Goal: Task Accomplishment & Management: Use online tool/utility

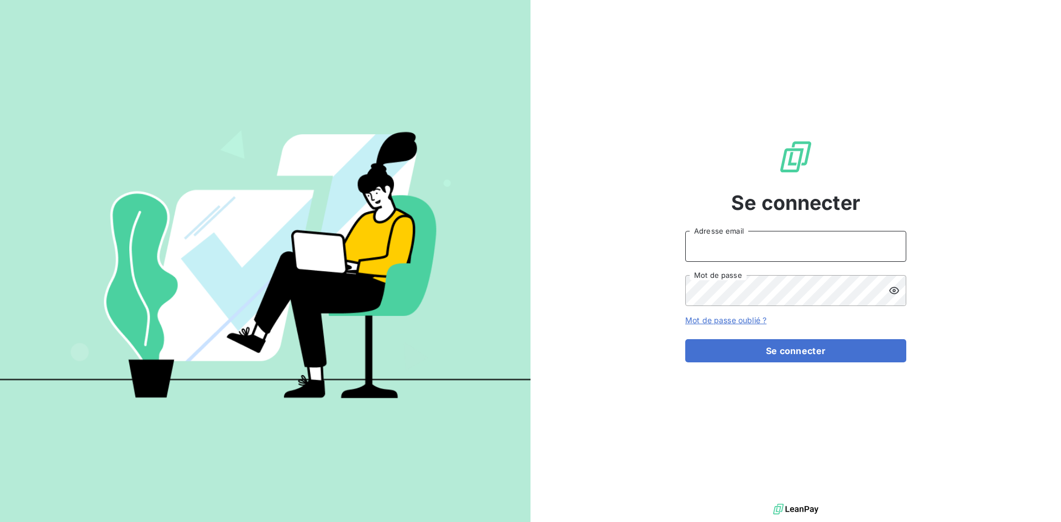
type input "[EMAIL_ADDRESS][DOMAIN_NAME]"
click at [891, 291] on icon at bounding box center [894, 290] width 11 height 11
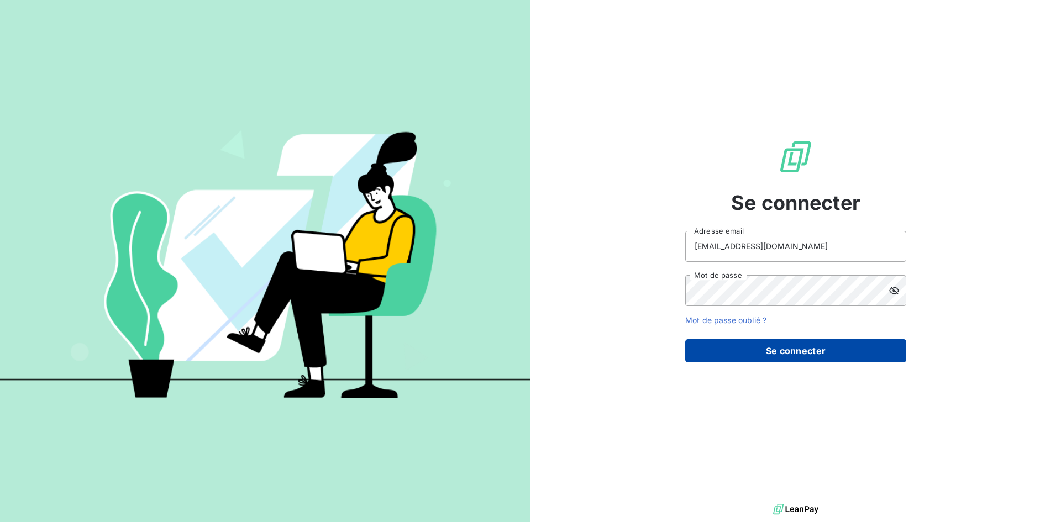
click at [789, 353] on button "Se connecter" at bounding box center [795, 350] width 221 height 23
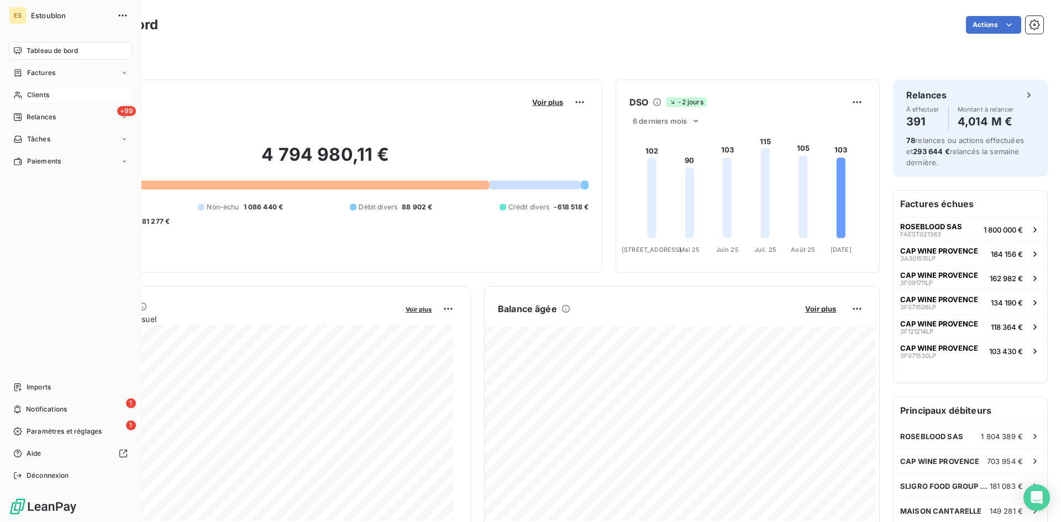
click at [33, 99] on span "Clients" at bounding box center [38, 95] width 22 height 10
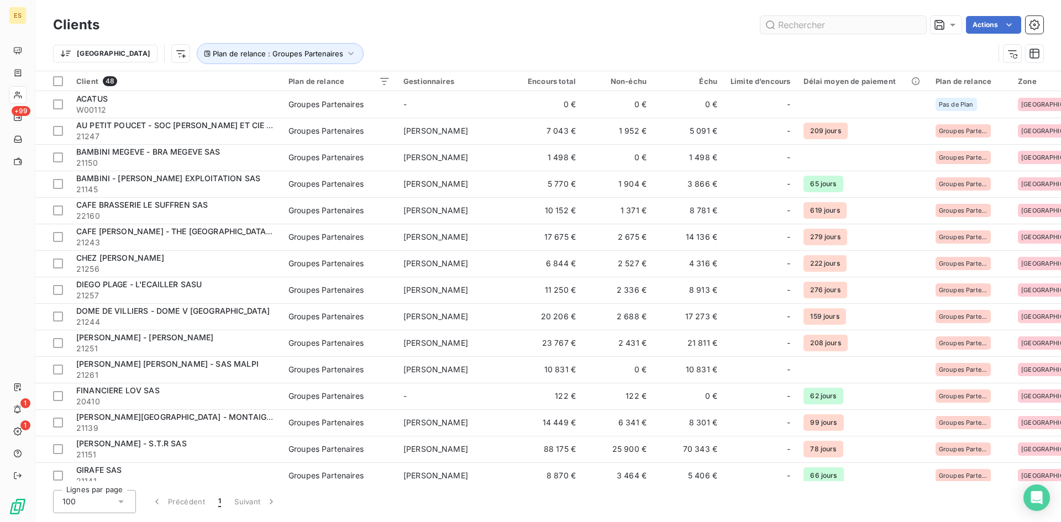
click at [795, 23] on input "text" at bounding box center [843, 25] width 166 height 18
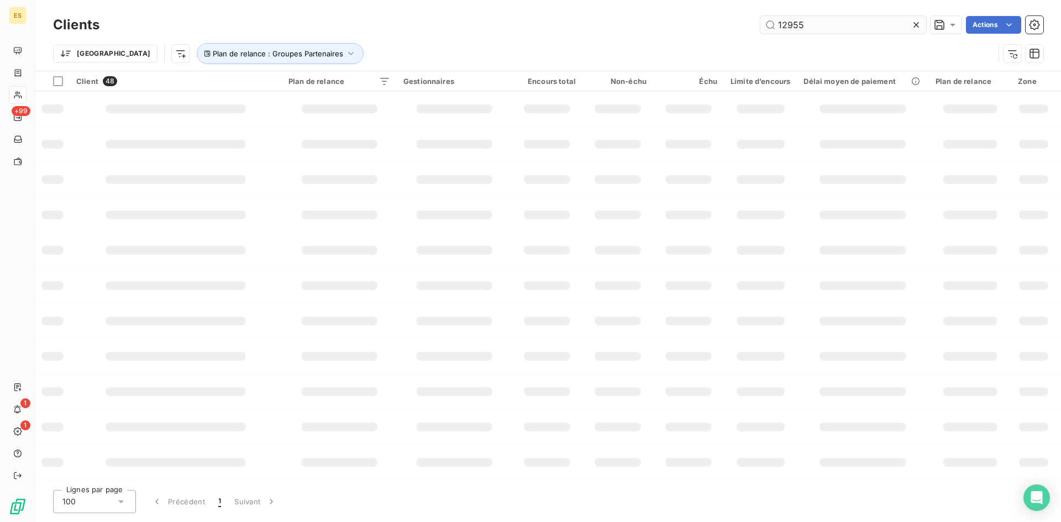
type input "12955"
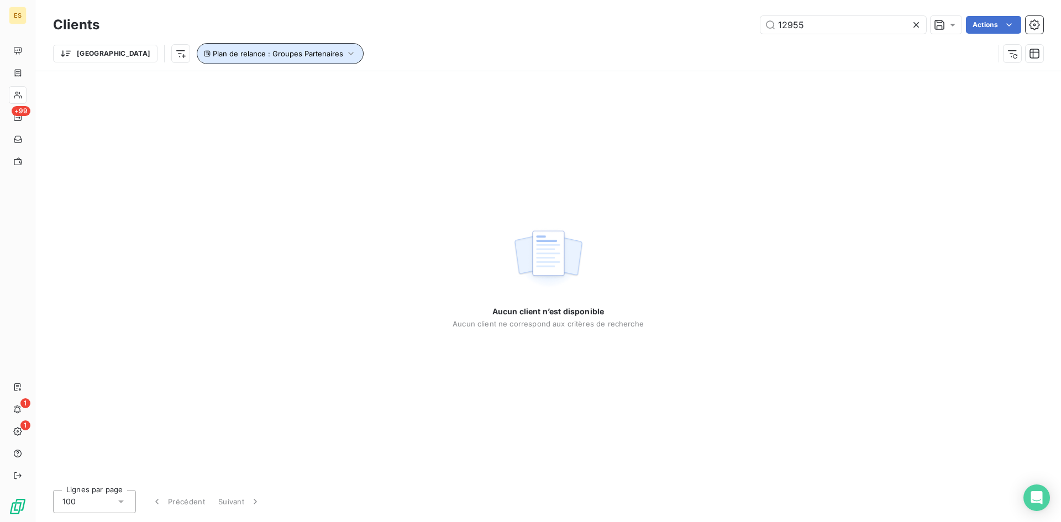
click at [345, 57] on icon "button" at bounding box center [350, 53] width 11 height 11
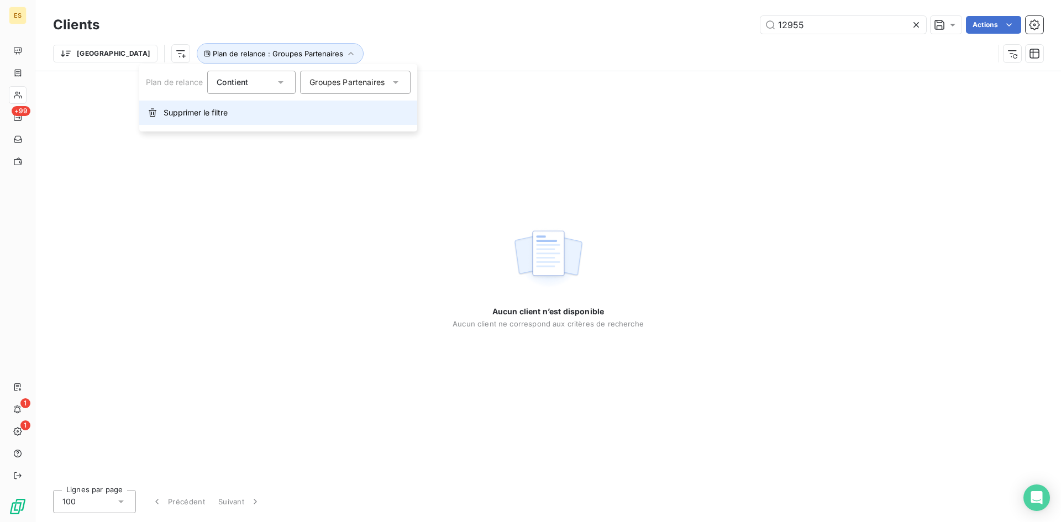
click at [206, 112] on span "Supprimer le filtre" at bounding box center [196, 112] width 64 height 11
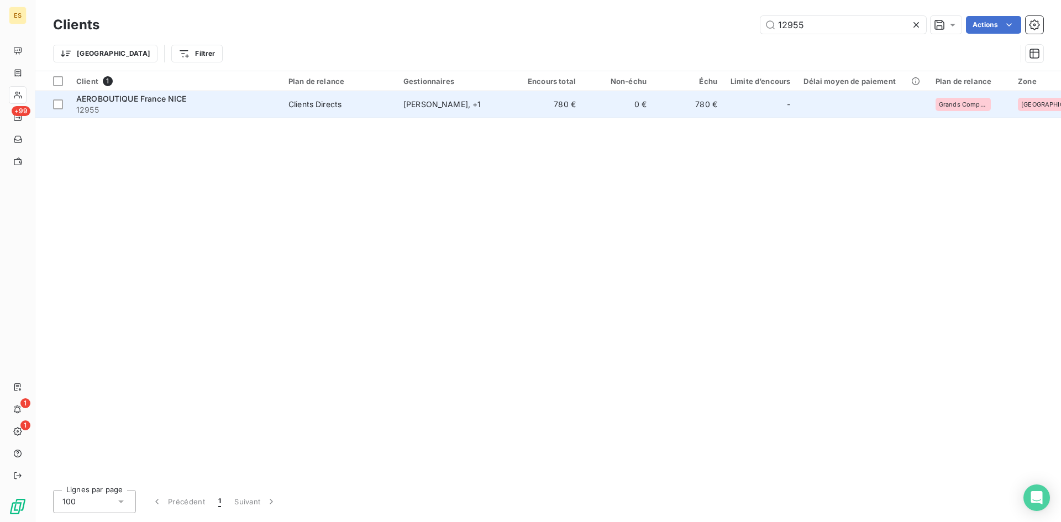
click at [182, 107] on span "12955" at bounding box center [175, 109] width 199 height 11
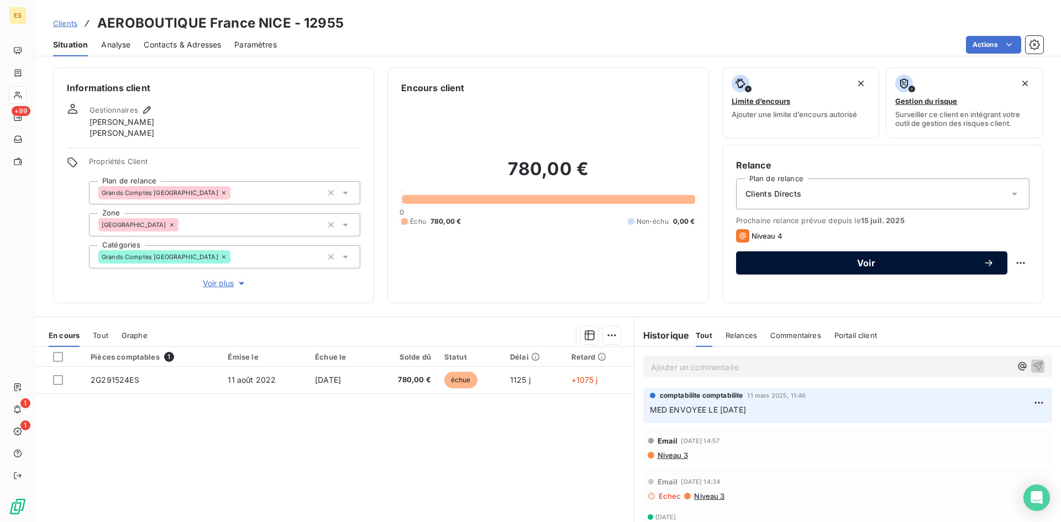
click at [806, 256] on button "Voir" at bounding box center [871, 262] width 271 height 23
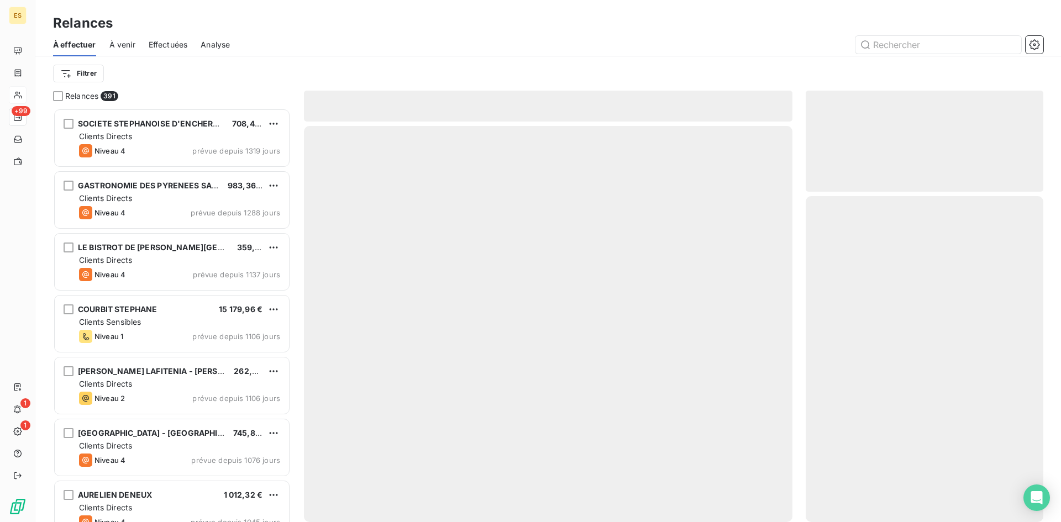
scroll to position [406, 229]
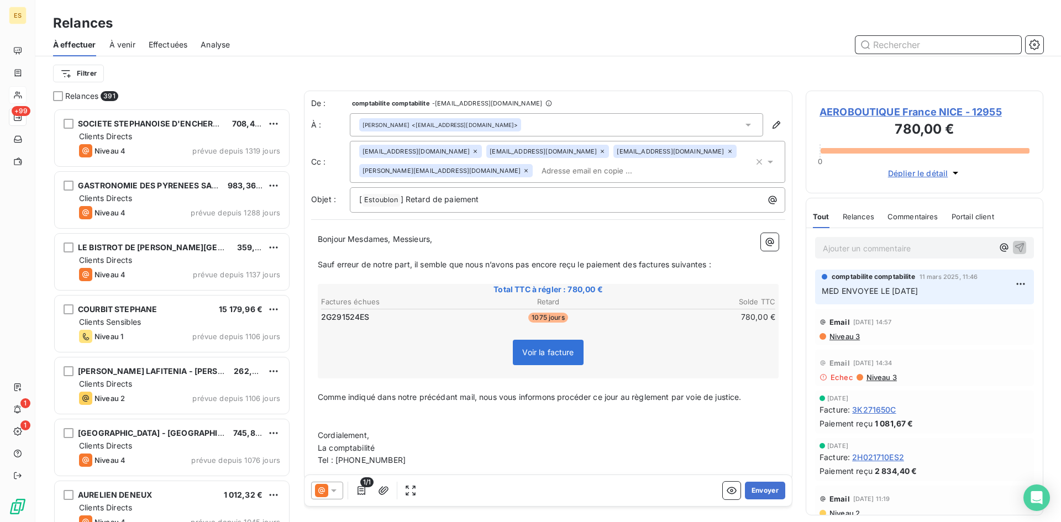
click at [895, 47] on input "text" at bounding box center [938, 45] width 166 height 18
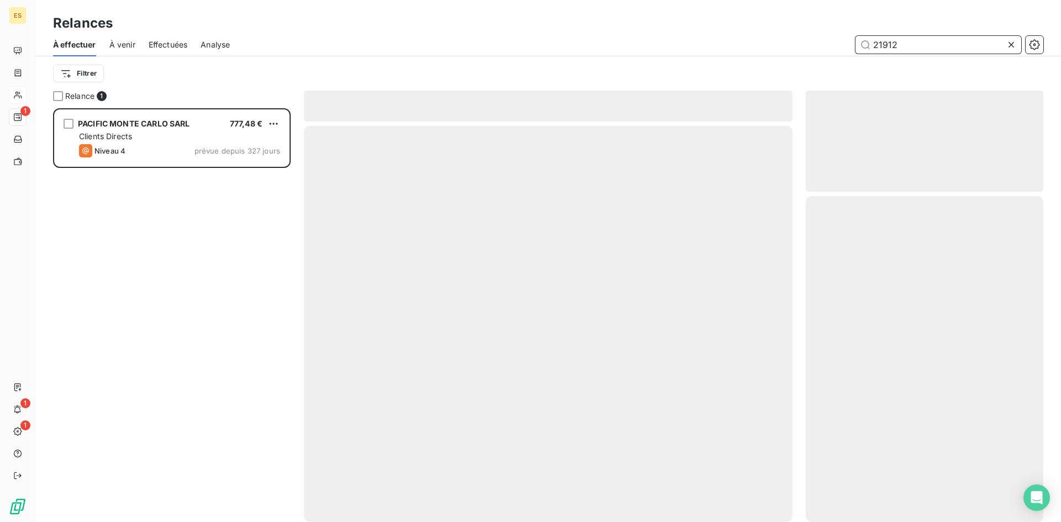
scroll to position [406, 229]
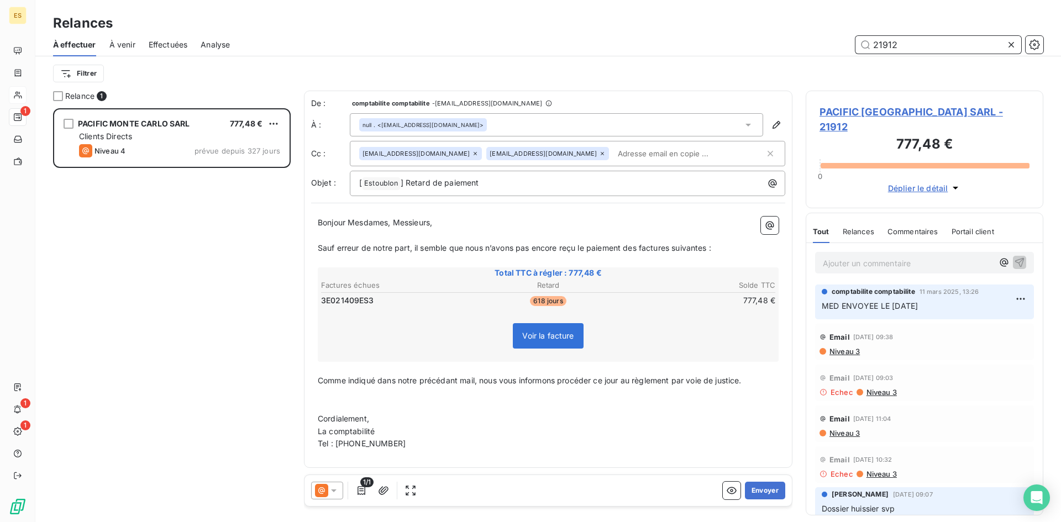
drag, startPoint x: 876, startPoint y: 45, endPoint x: 852, endPoint y: 46, distance: 24.4
click at [852, 46] on div "21912" at bounding box center [643, 45] width 800 height 18
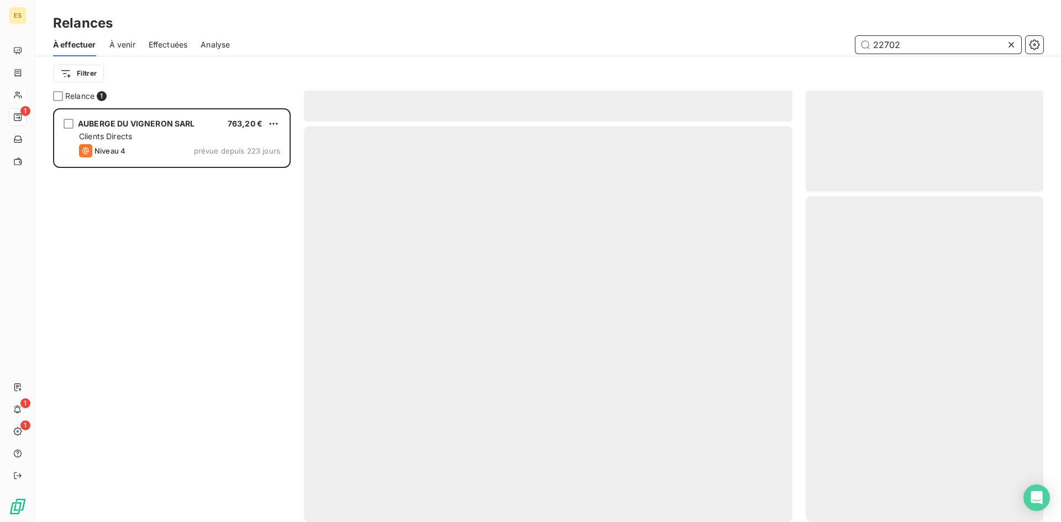
scroll to position [406, 229]
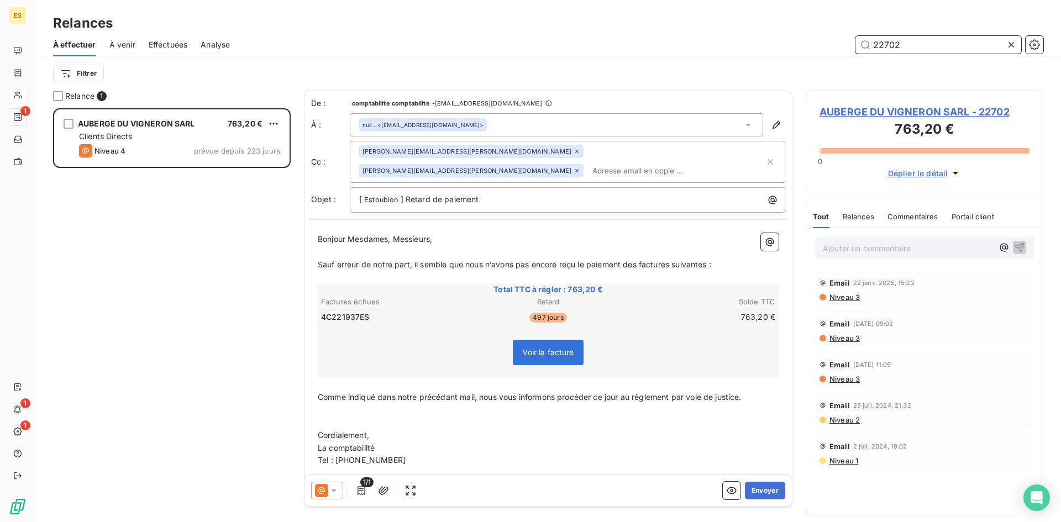
drag, startPoint x: 914, startPoint y: 48, endPoint x: 865, endPoint y: 46, distance: 49.2
click at [865, 46] on input "22702" at bounding box center [938, 45] width 166 height 18
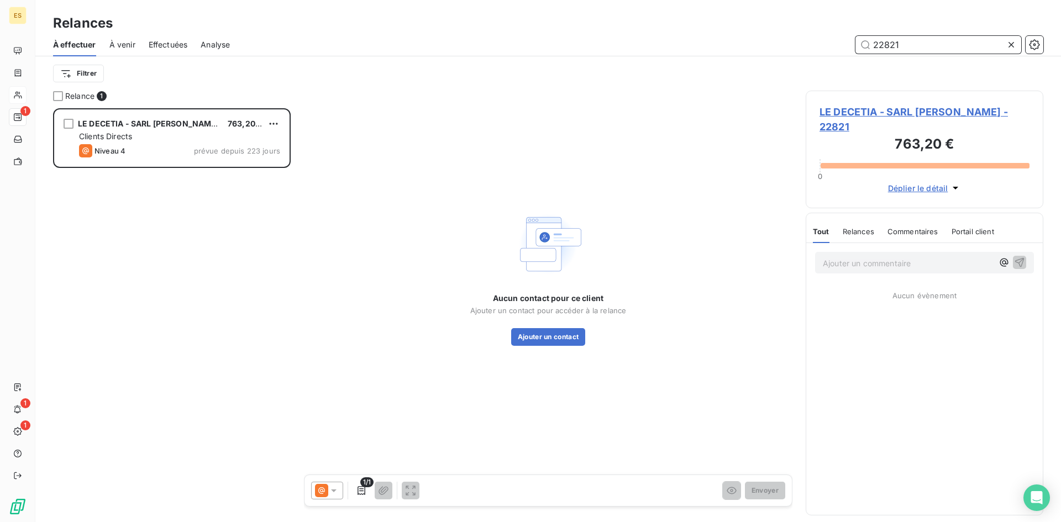
scroll to position [406, 229]
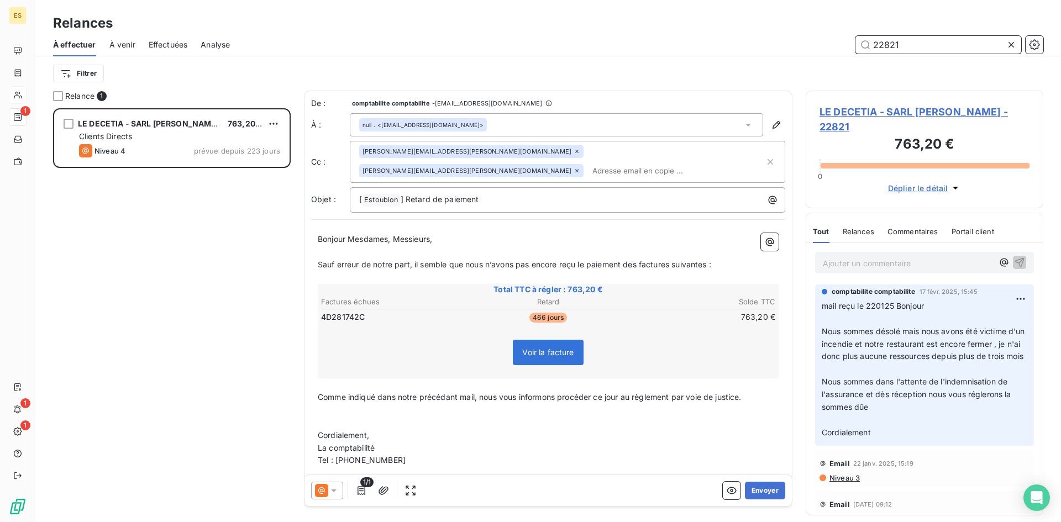
drag, startPoint x: 903, startPoint y: 45, endPoint x: 838, endPoint y: 43, distance: 65.2
click at [839, 43] on div "22821" at bounding box center [643, 45] width 800 height 18
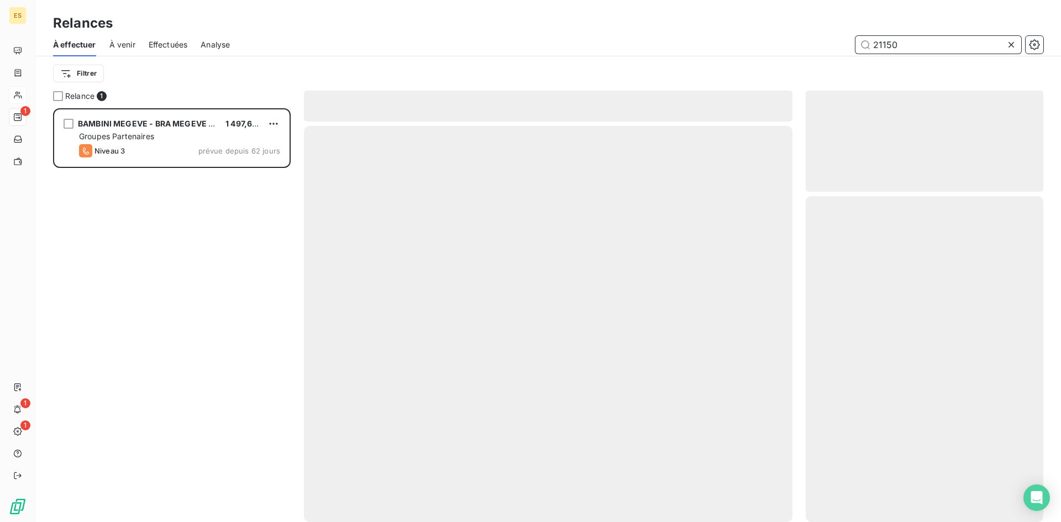
scroll to position [406, 229]
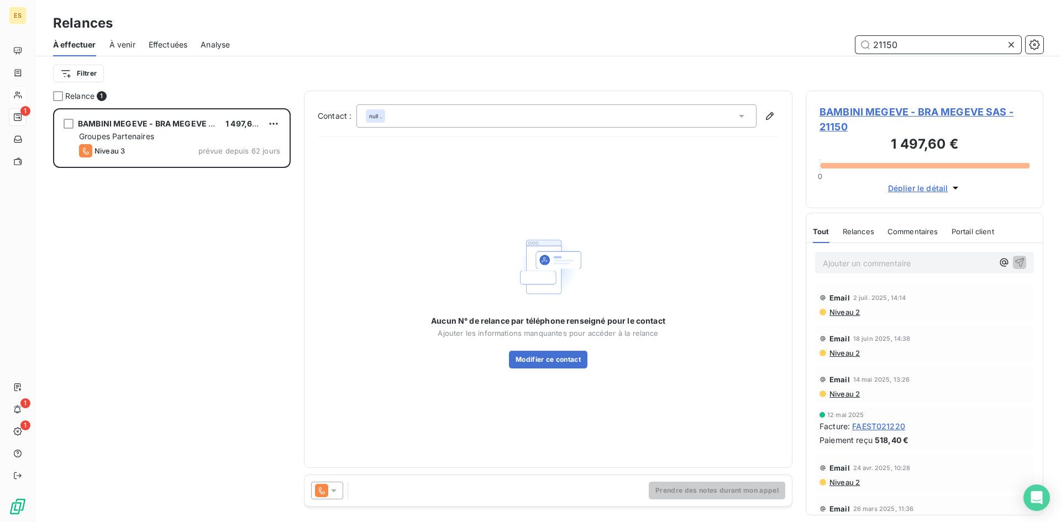
click at [919, 39] on input "21150" at bounding box center [938, 45] width 166 height 18
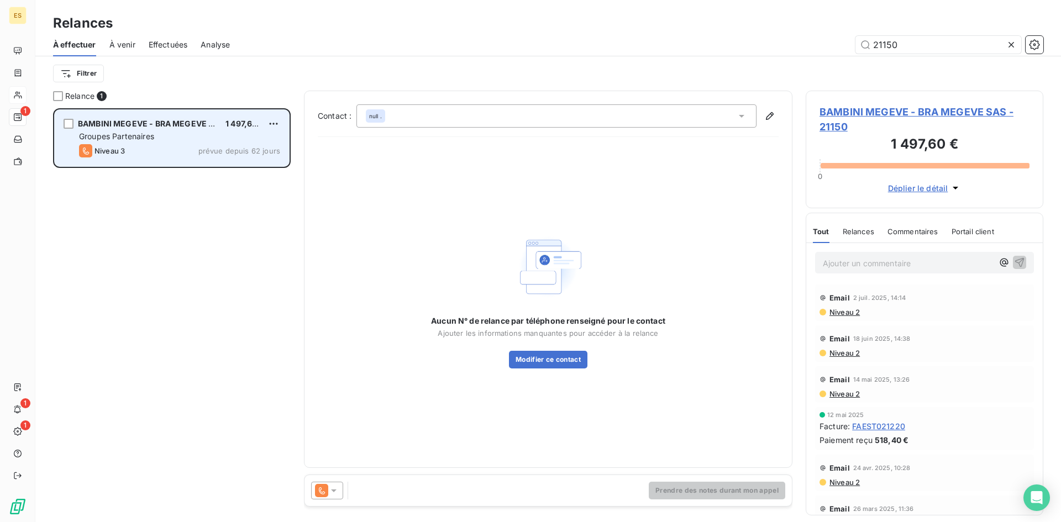
click at [167, 122] on span "BAMBINI MEGEVE - BRA MEGEVE SAS" at bounding box center [151, 123] width 146 height 9
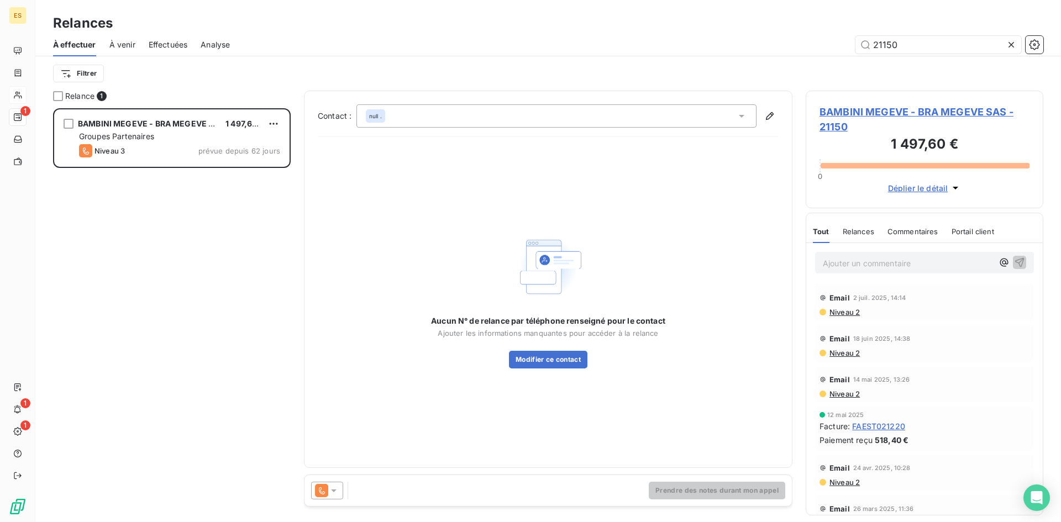
click at [742, 115] on icon at bounding box center [742, 116] width 6 height 3
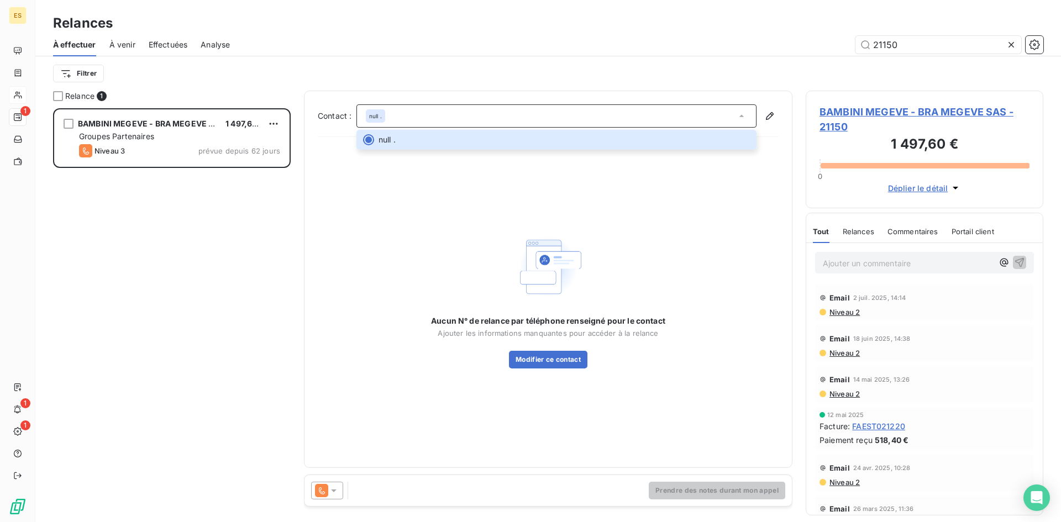
click at [396, 119] on div "null ." at bounding box center [556, 115] width 400 height 23
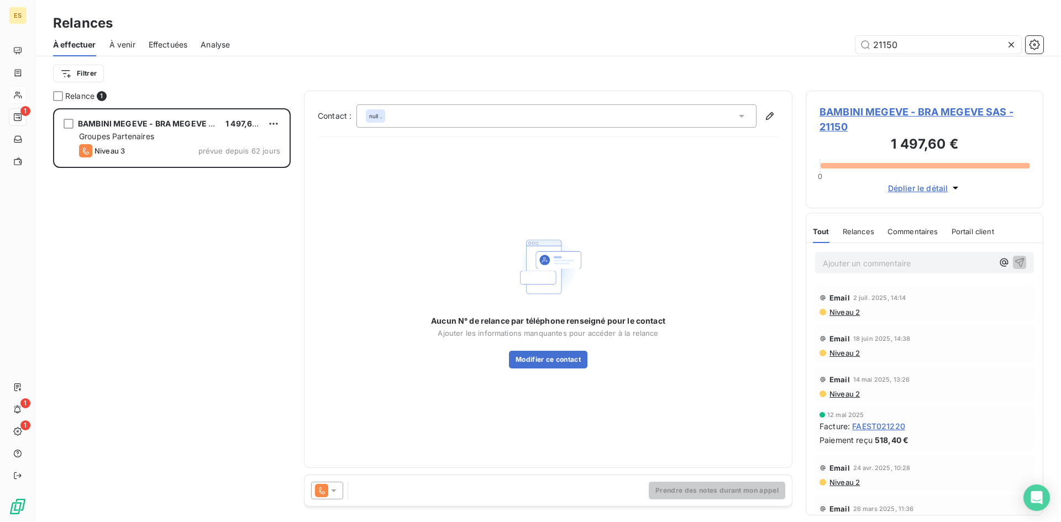
click at [388, 117] on div "null ." at bounding box center [556, 115] width 400 height 23
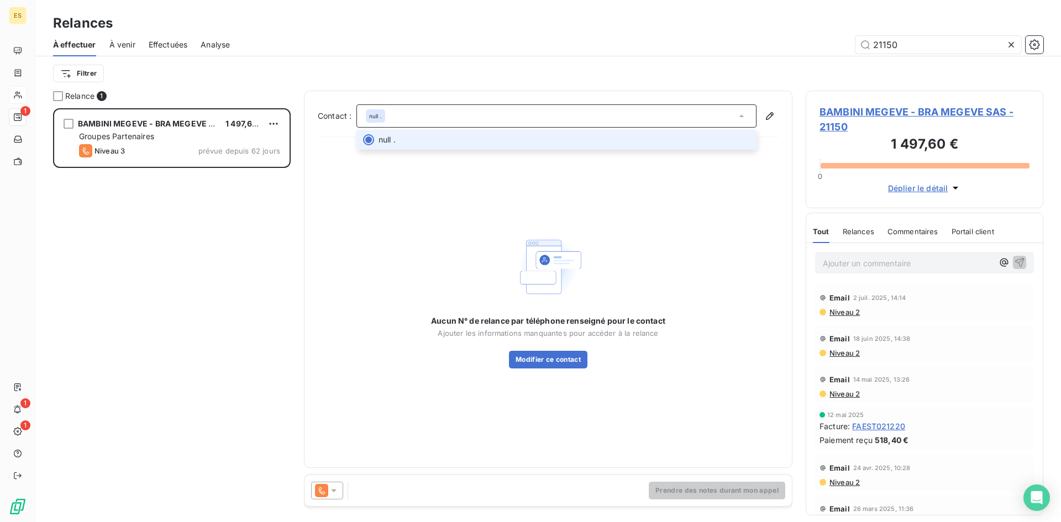
click at [389, 138] on span "null ." at bounding box center [387, 139] width 17 height 11
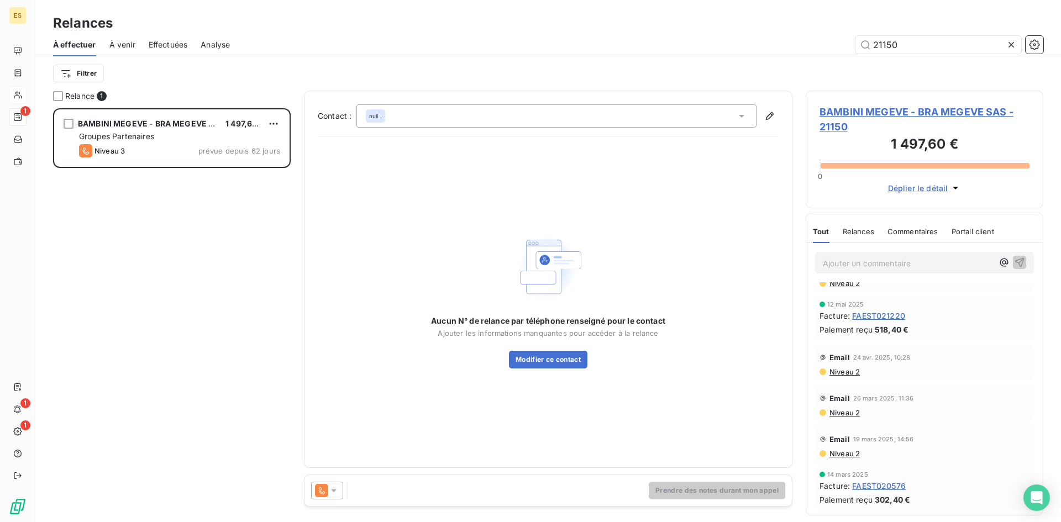
scroll to position [0, 0]
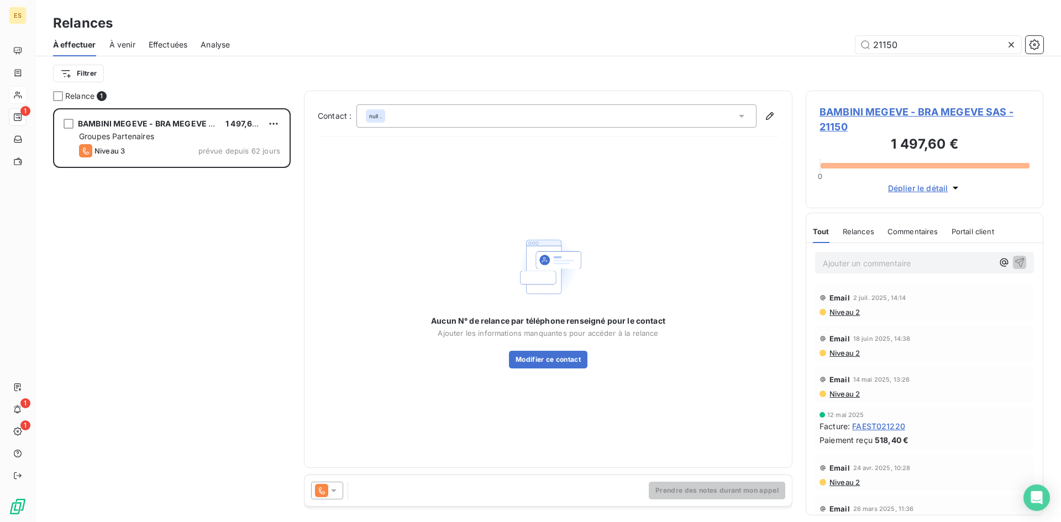
click at [853, 312] on span "Niveau 2" at bounding box center [843, 312] width 31 height 9
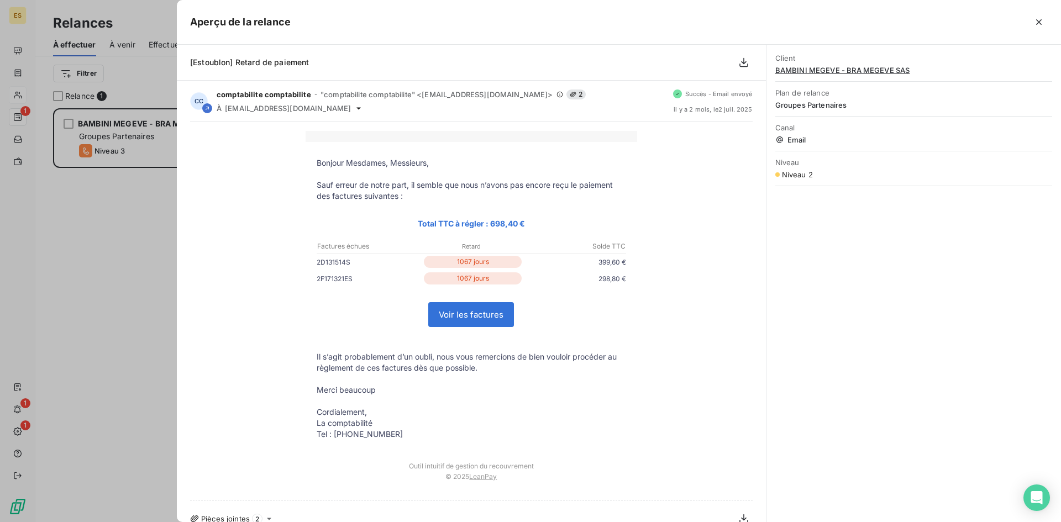
click at [333, 220] on p "Total TTC à régler : 698,40 €" at bounding box center [471, 223] width 309 height 13
click at [422, 261] on td "1067 jours" at bounding box center [473, 262] width 102 height 12
click at [394, 235] on td "Factures échues Retard Solde TTC" at bounding box center [472, 243] width 332 height 18
click at [1037, 22] on icon "button" at bounding box center [1038, 22] width 11 height 11
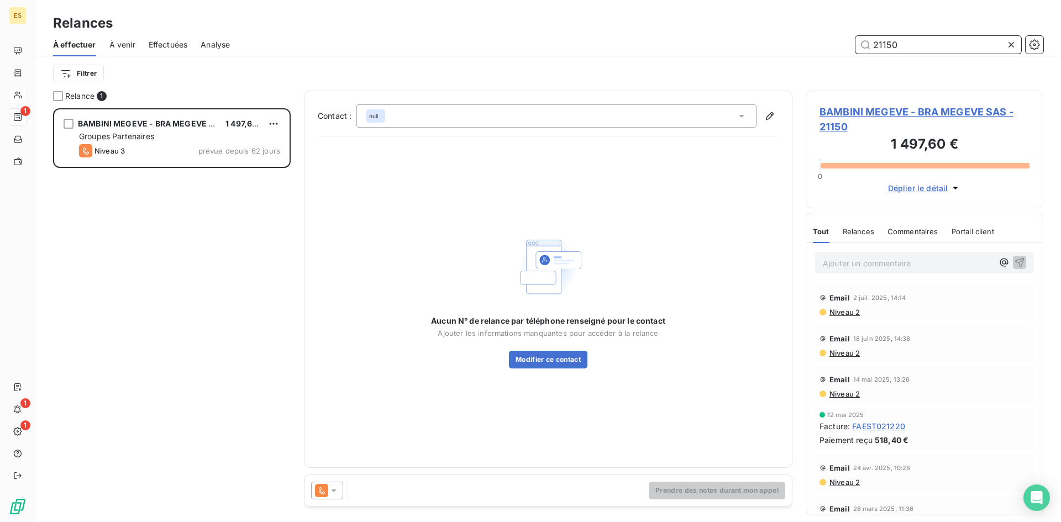
drag, startPoint x: 910, startPoint y: 49, endPoint x: 830, endPoint y: 48, distance: 80.1
click at [830, 48] on div "21150" at bounding box center [643, 45] width 800 height 18
type input "22732"
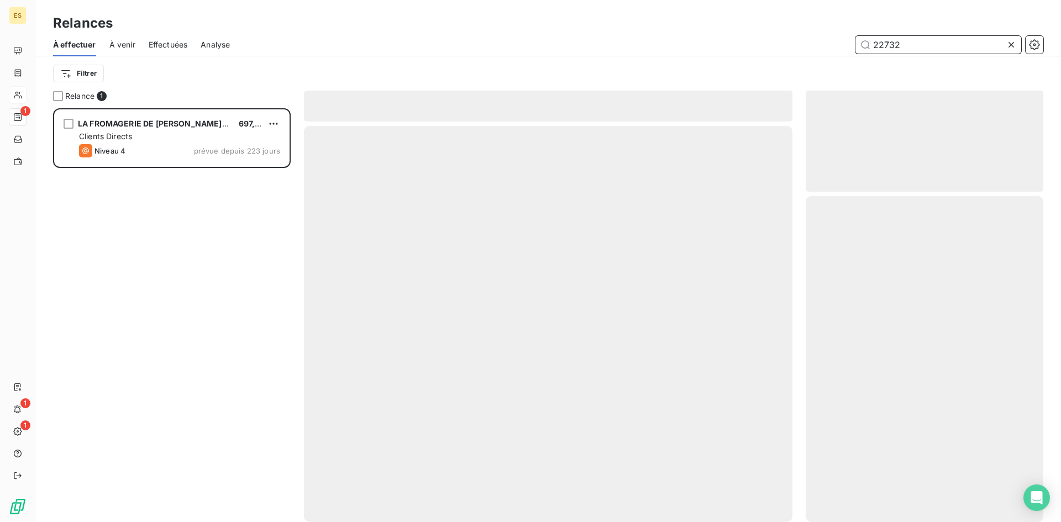
scroll to position [406, 229]
